Goal: Navigation & Orientation: Find specific page/section

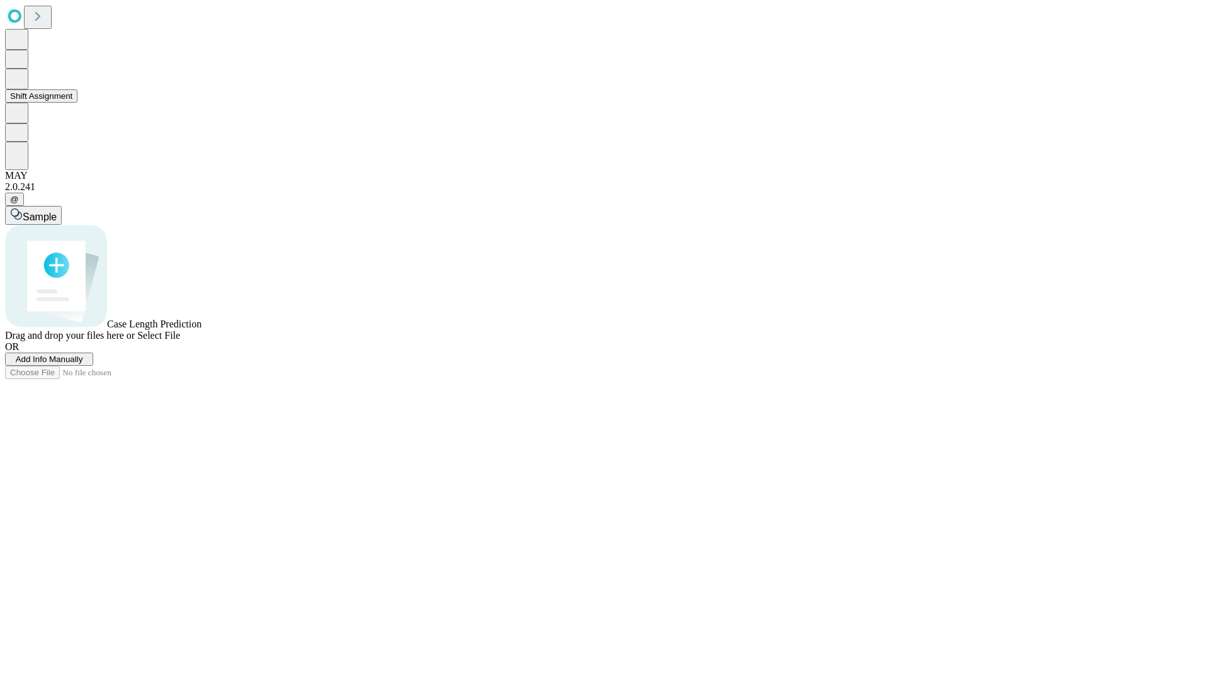
click at [77, 103] on button "Shift Assignment" at bounding box center [41, 95] width 72 height 13
